Goal: Book appointment/travel/reservation

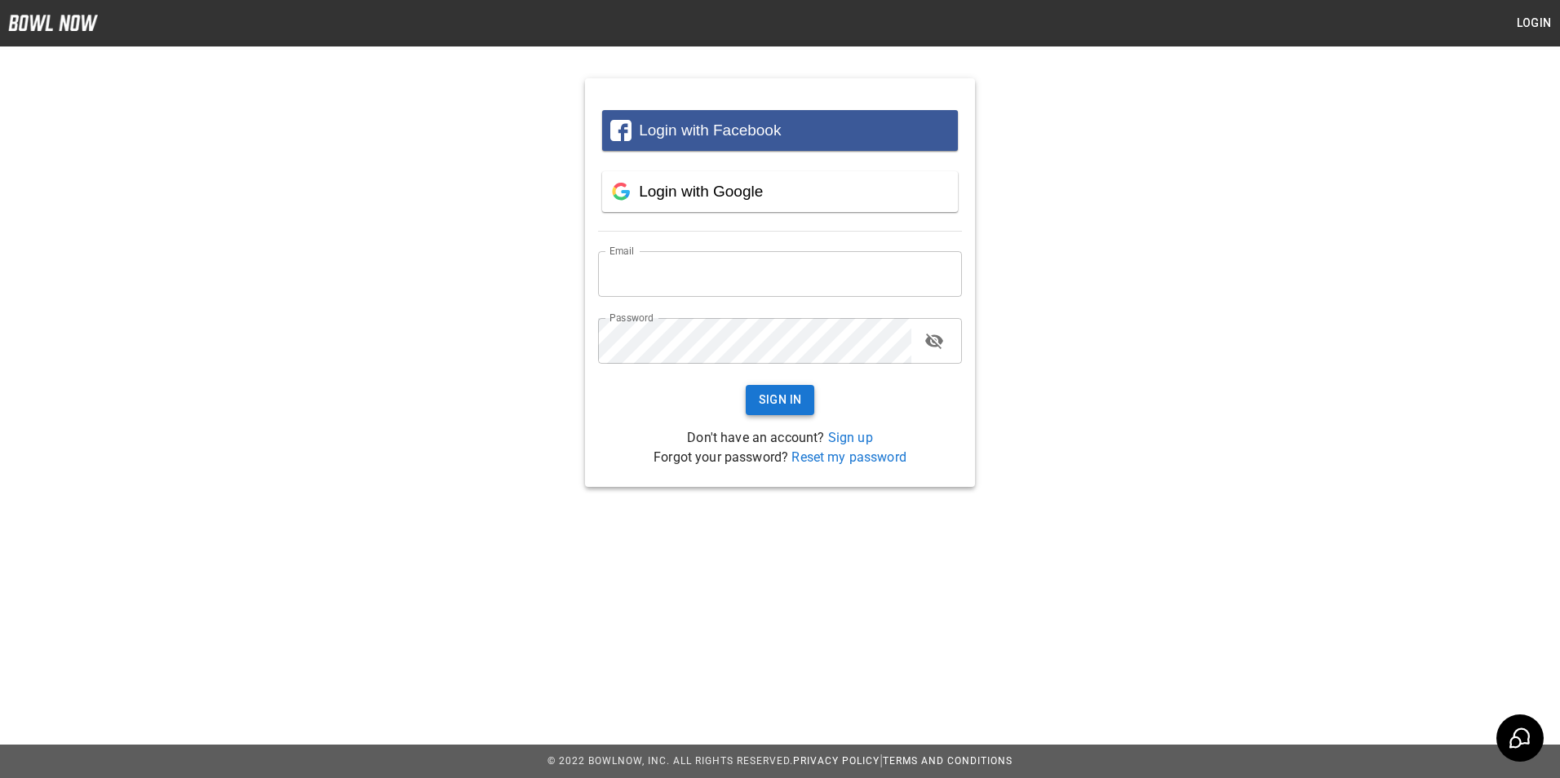
type input "**********"
click at [782, 401] on button "Sign In" at bounding box center [780, 400] width 69 height 30
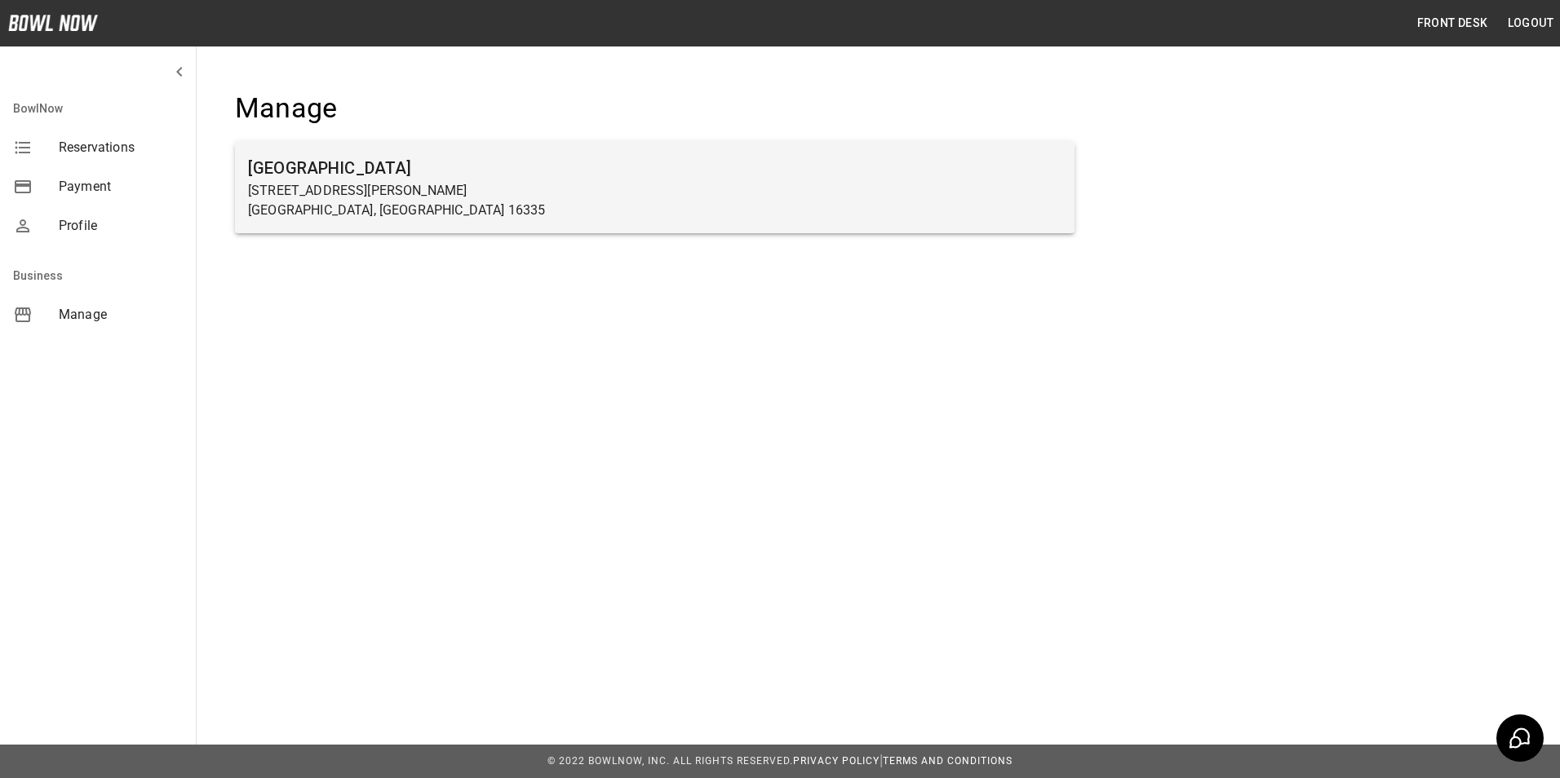
click at [290, 159] on h6 "[GEOGRAPHIC_DATA]" at bounding box center [654, 168] width 813 height 26
